Goal: Book appointment/travel/reservation

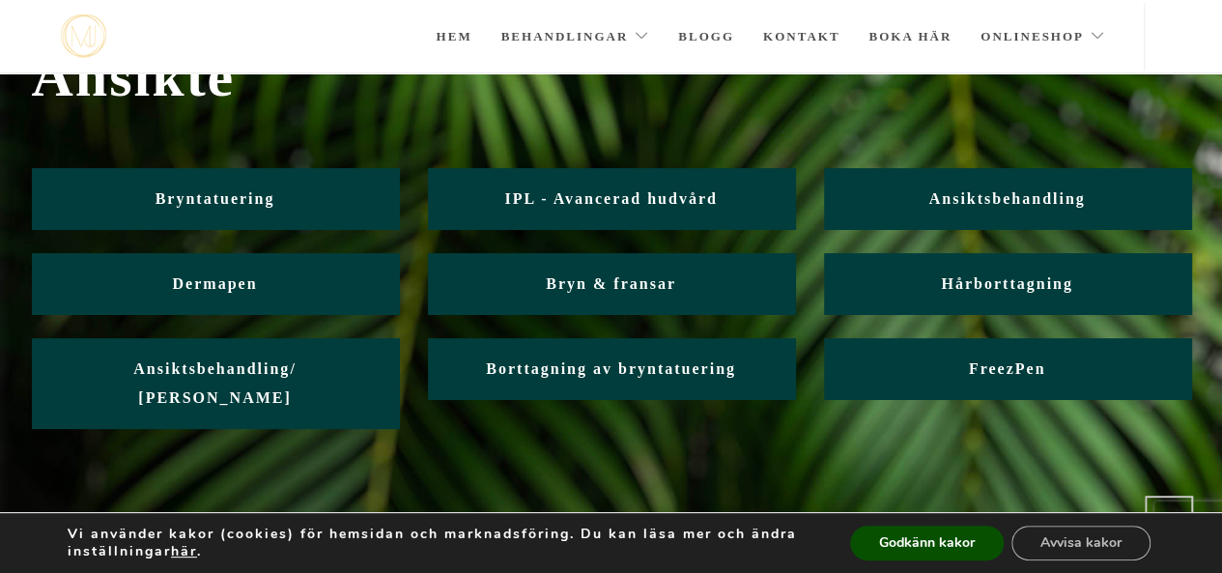
scroll to position [98, 0]
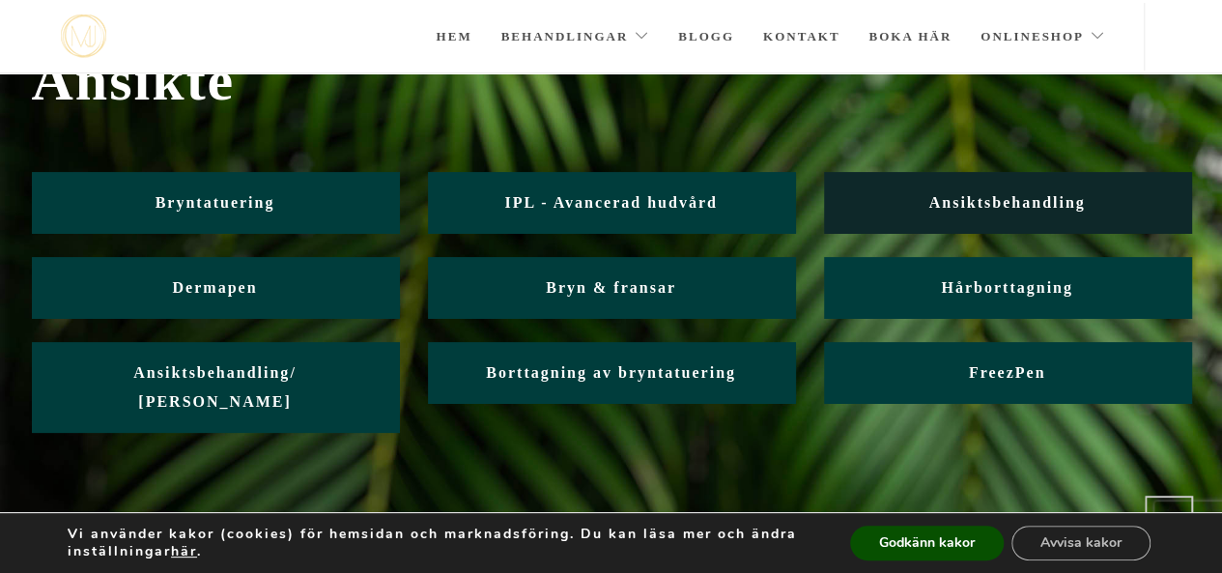
click at [972, 200] on span "Ansiktsbehandling" at bounding box center [1006, 202] width 156 height 16
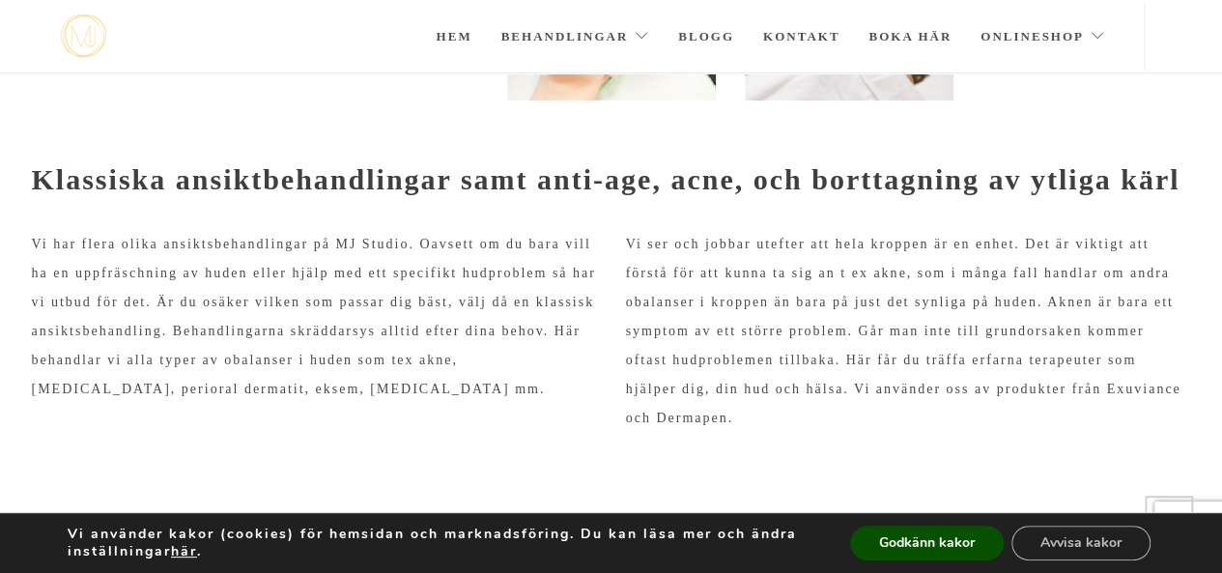
scroll to position [536, 0]
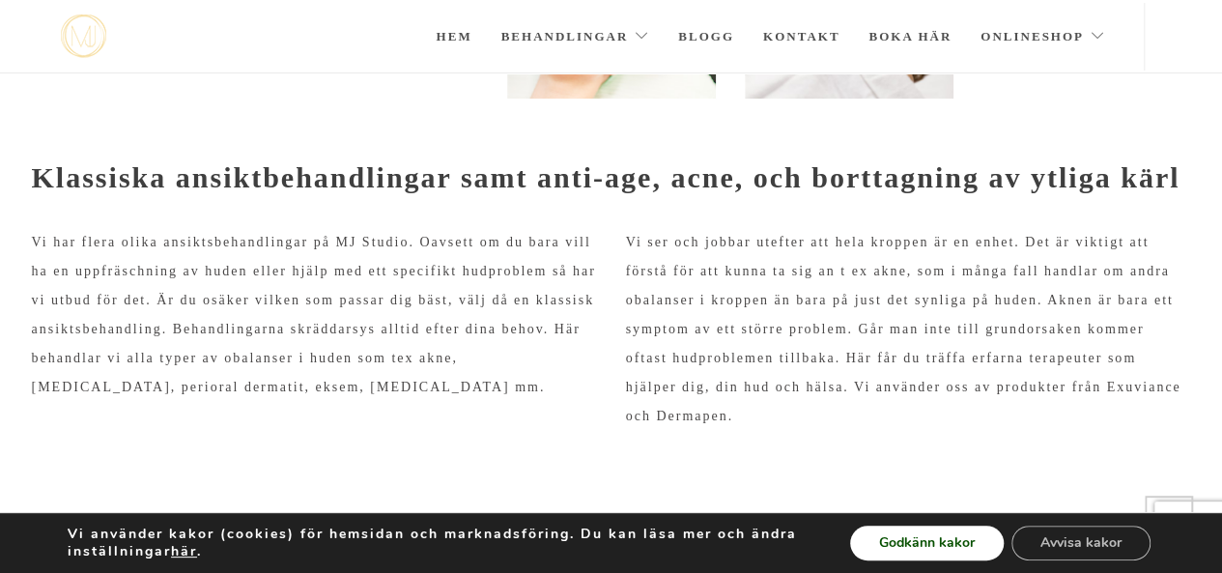
click at [953, 536] on button "Godkänn kakor" at bounding box center [927, 542] width 154 height 35
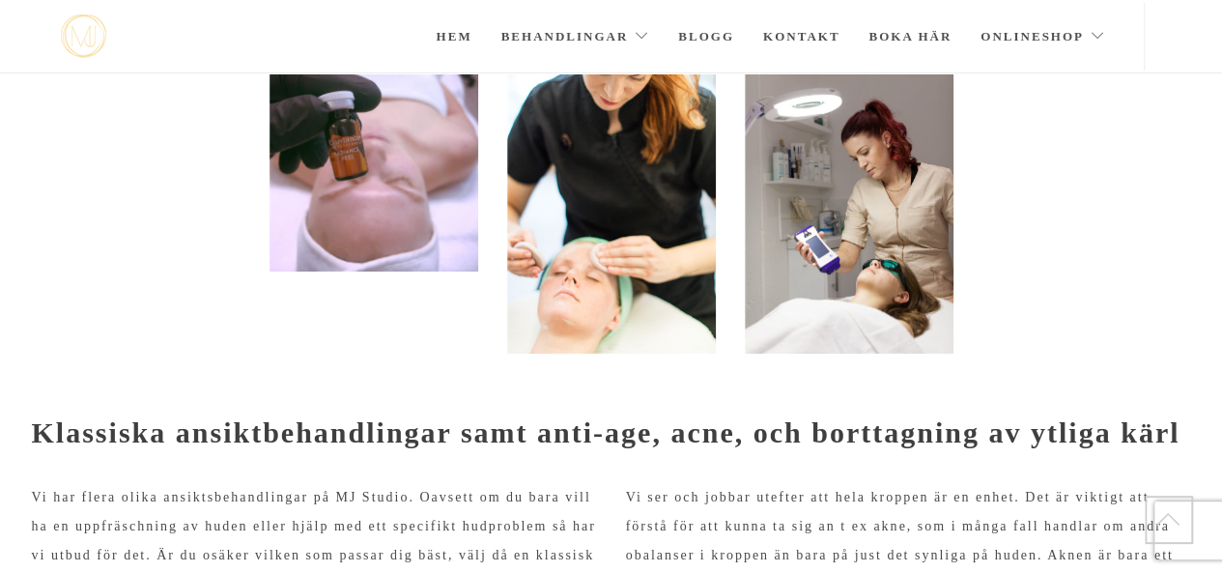
scroll to position [0, 0]
